Goal: Information Seeking & Learning: Find specific fact

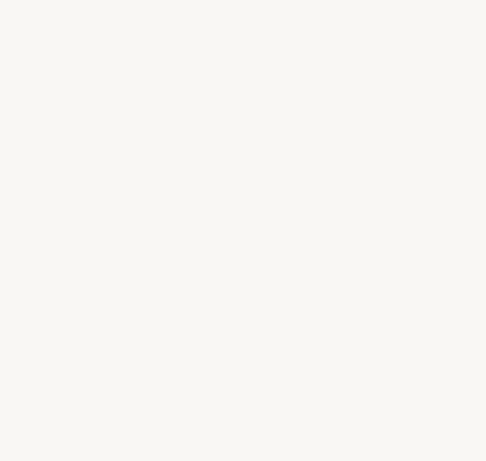
select select "US"
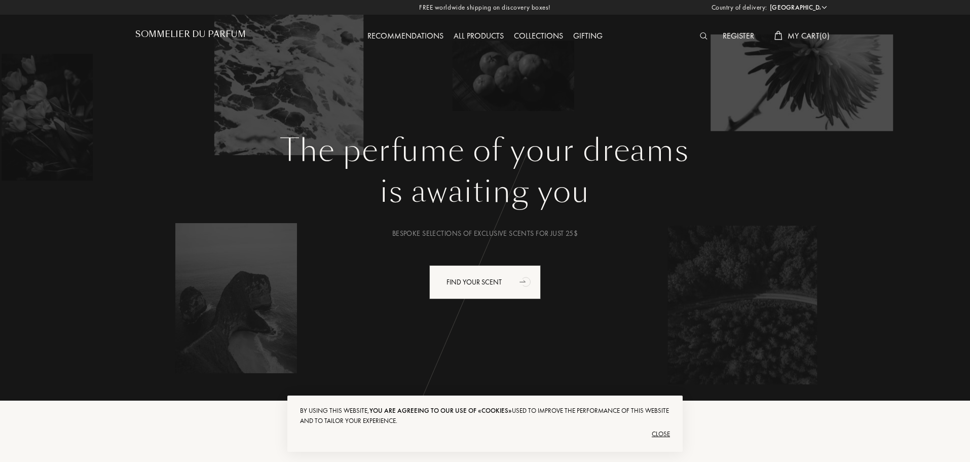
click at [485, 38] on img at bounding box center [704, 35] width 8 height 7
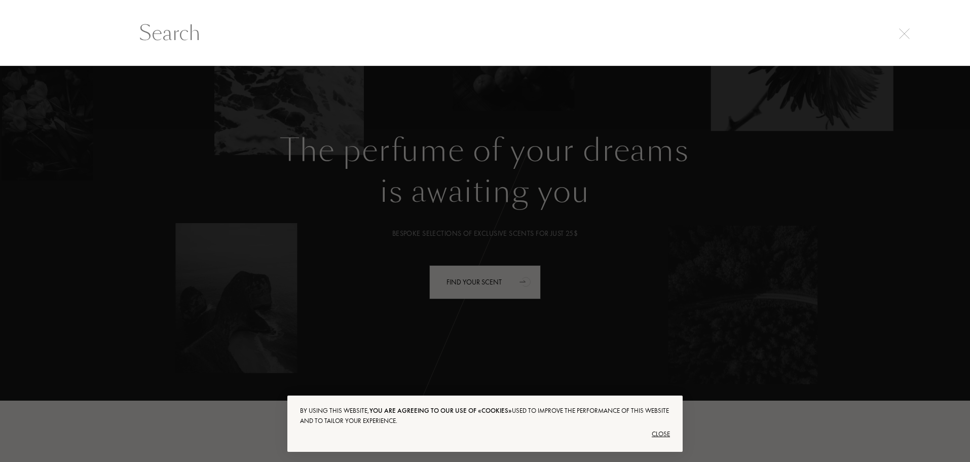
scroll to position [1, 0]
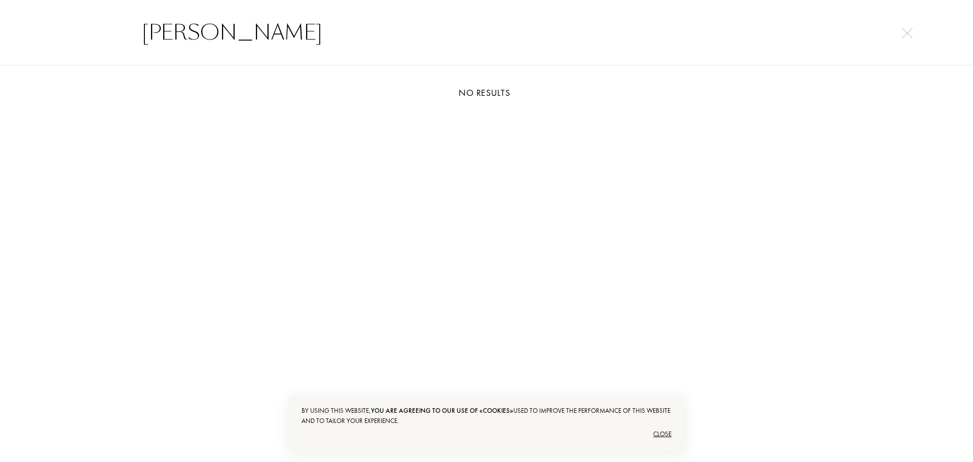
type input "delina"
click at [485, 31] on img at bounding box center [907, 33] width 11 height 11
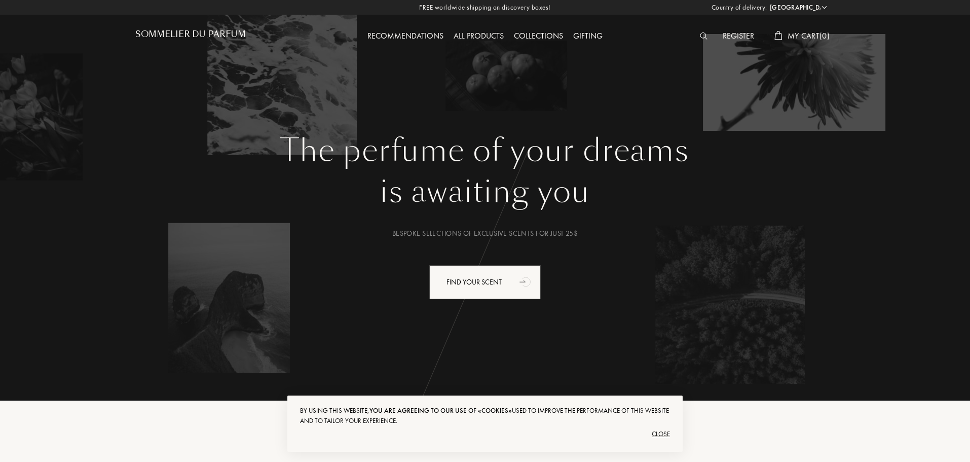
click at [485, 36] on div "All products" at bounding box center [479, 36] width 60 height 13
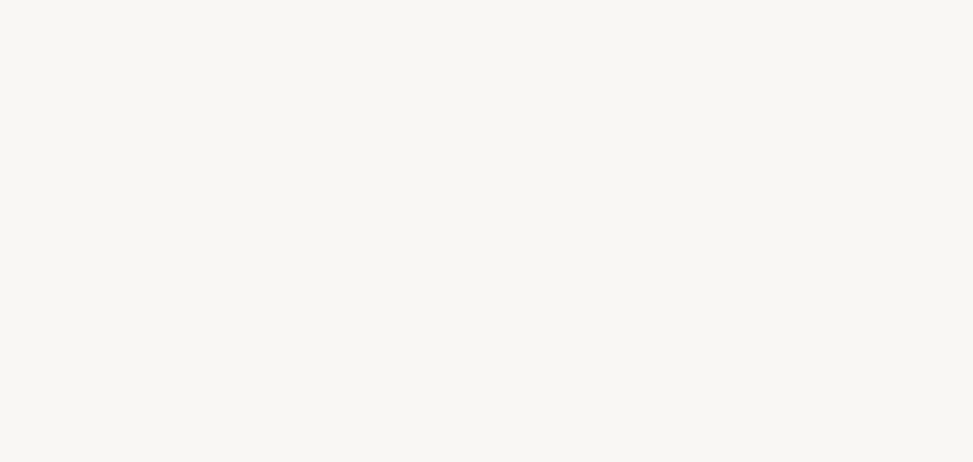
select select "US"
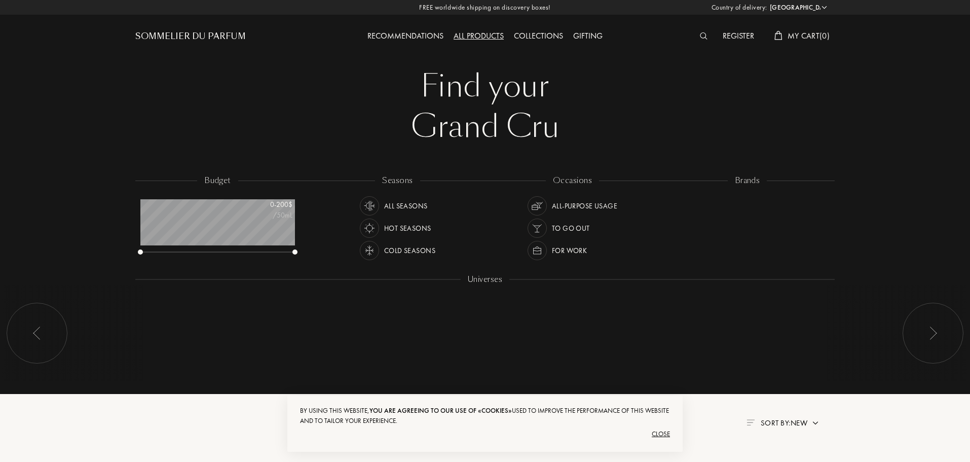
scroll to position [51, 155]
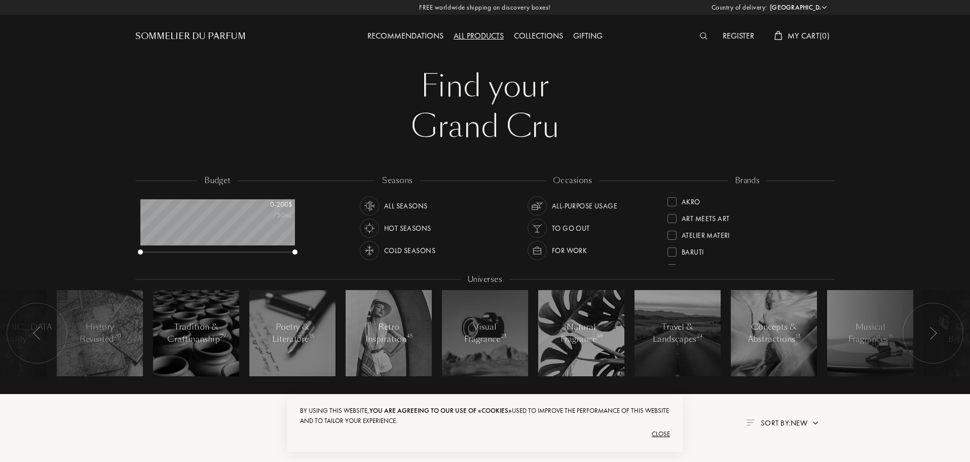
click at [538, 34] on div "Collections" at bounding box center [538, 36] width 59 height 13
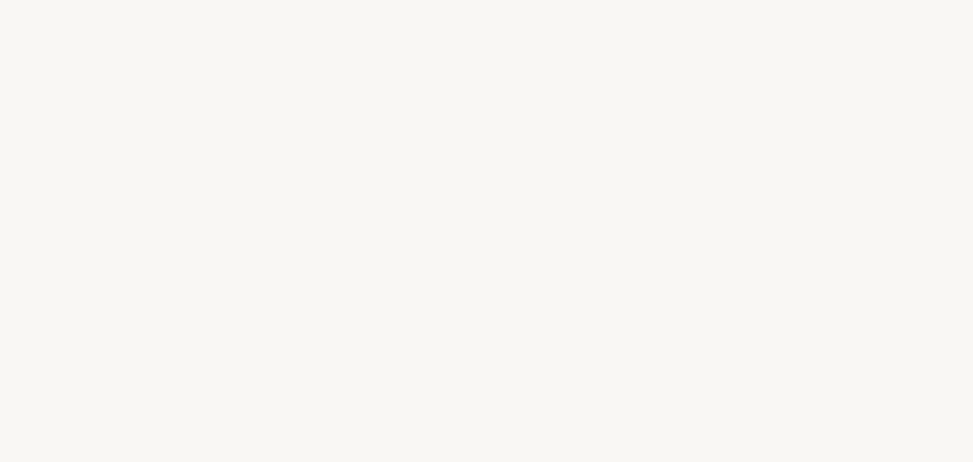
select select "US"
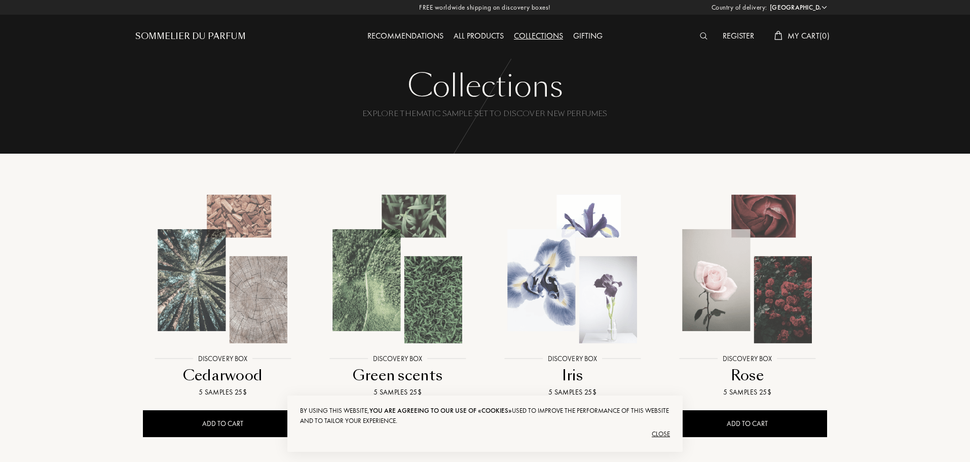
click at [488, 39] on div "All products" at bounding box center [479, 36] width 60 height 13
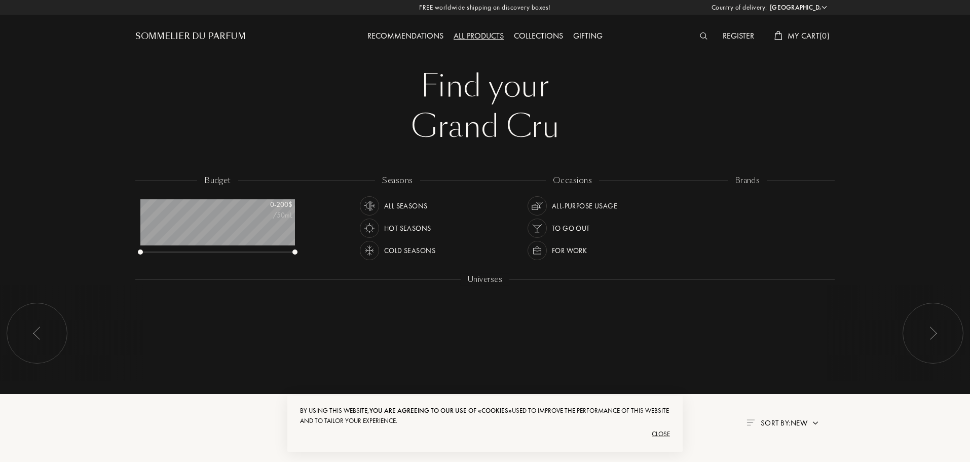
select select "US"
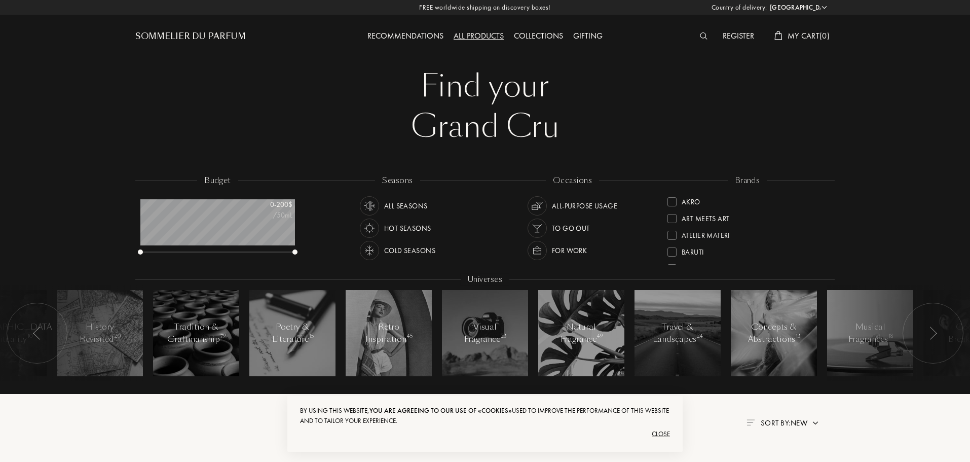
click at [697, 37] on div at bounding box center [706, 36] width 23 height 13
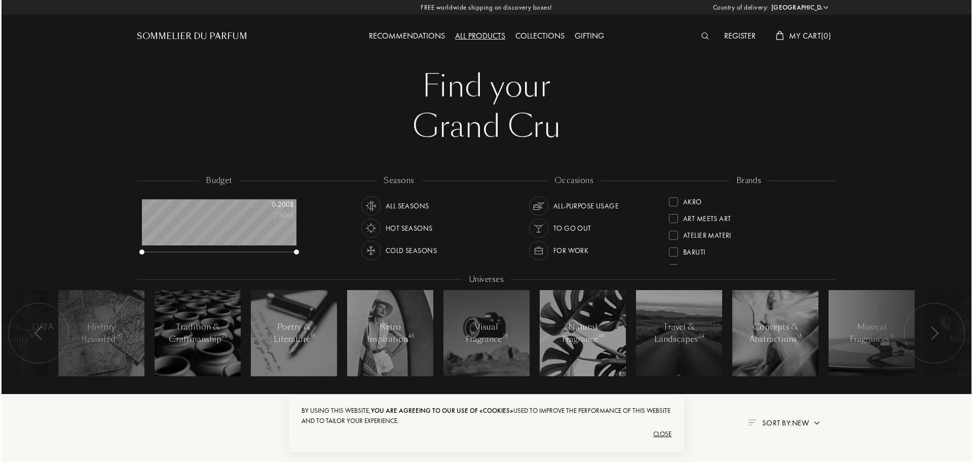
scroll to position [1, 0]
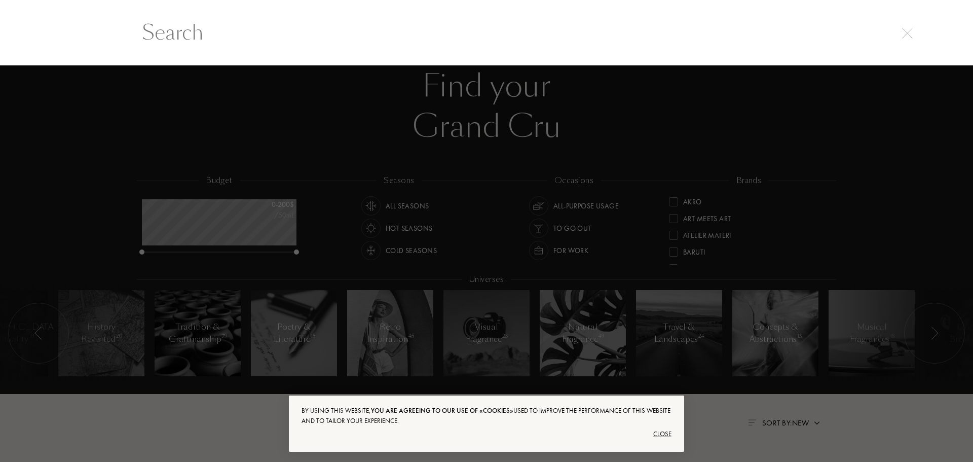
click at [324, 31] on input "text" at bounding box center [487, 32] width 730 height 30
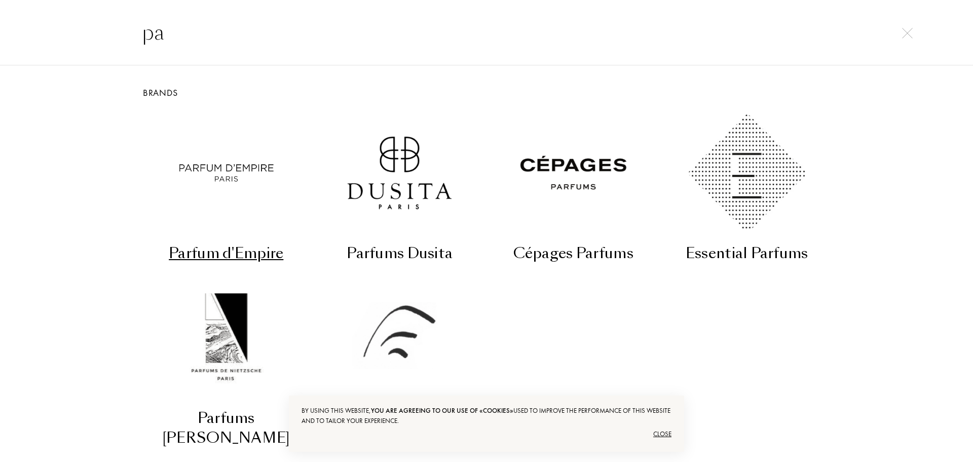
type input "p"
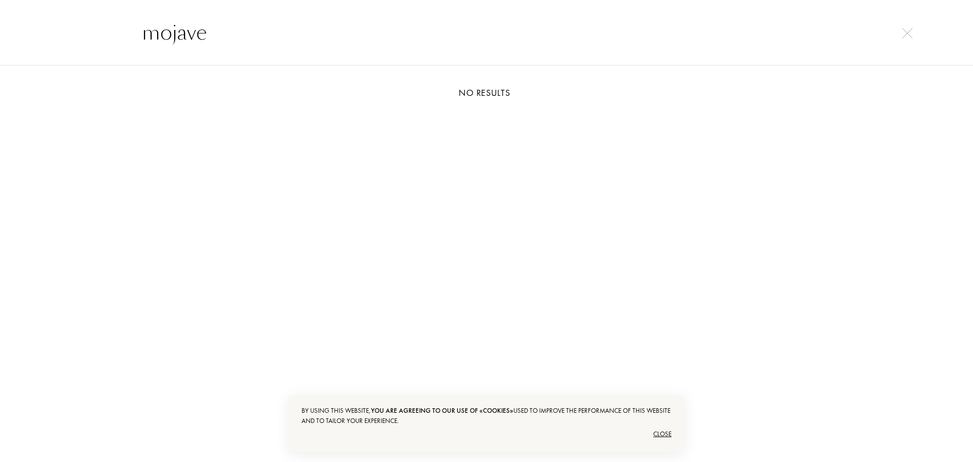
type input "mojave"
